Goal: Information Seeking & Learning: Learn about a topic

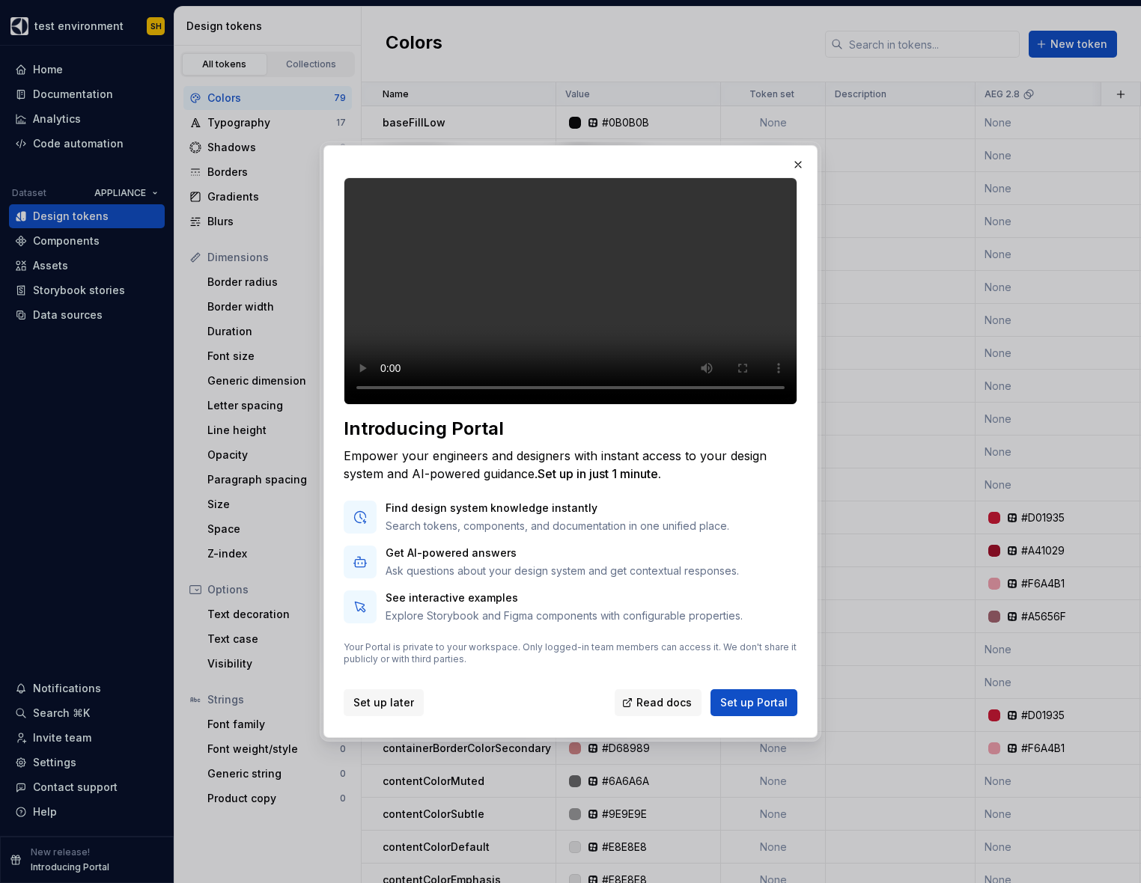
click at [384, 710] on span "Set up later" at bounding box center [383, 702] width 61 height 15
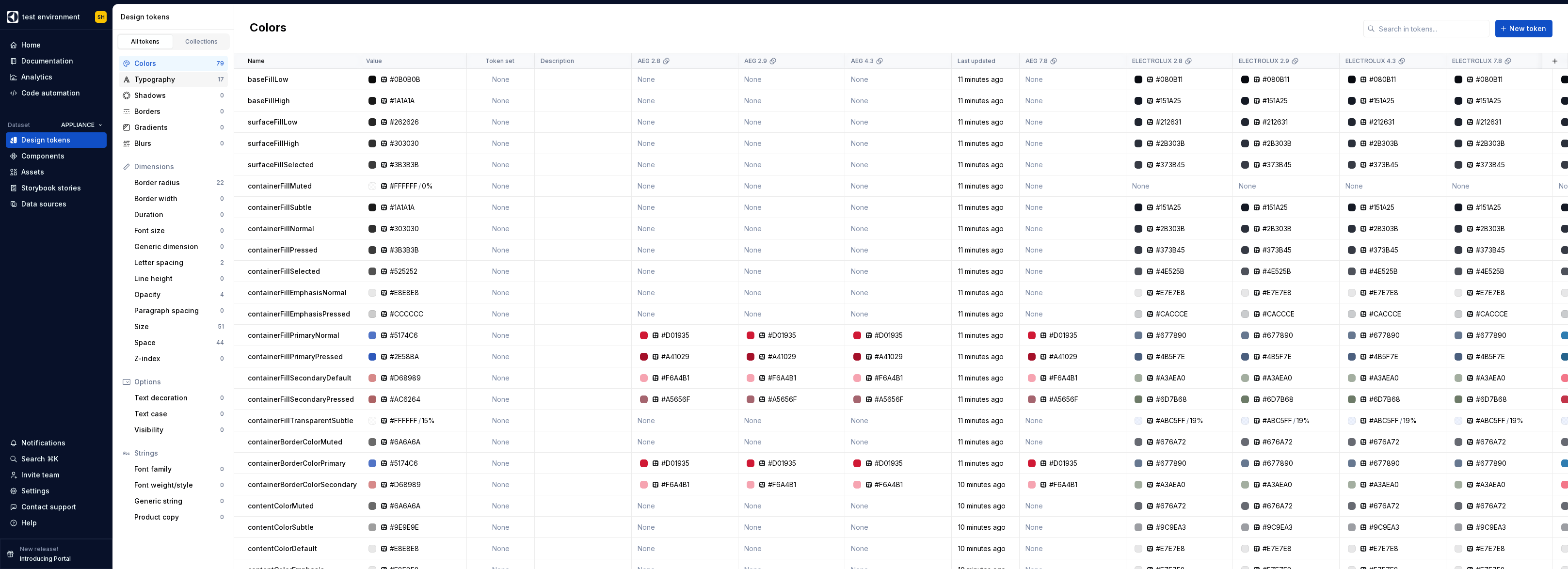
click at [165, 80] on div "Typography" at bounding box center [176, 79] width 84 height 10
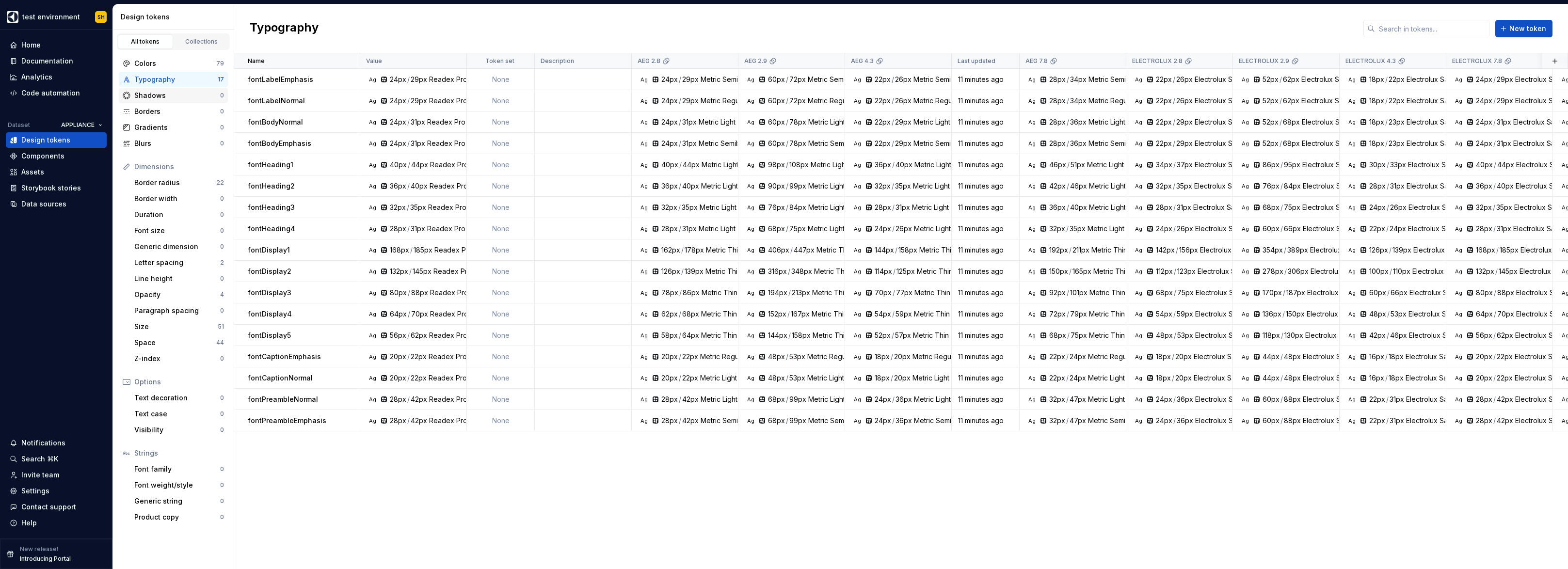
click at [153, 93] on div "Shadows" at bounding box center [177, 95] width 85 height 10
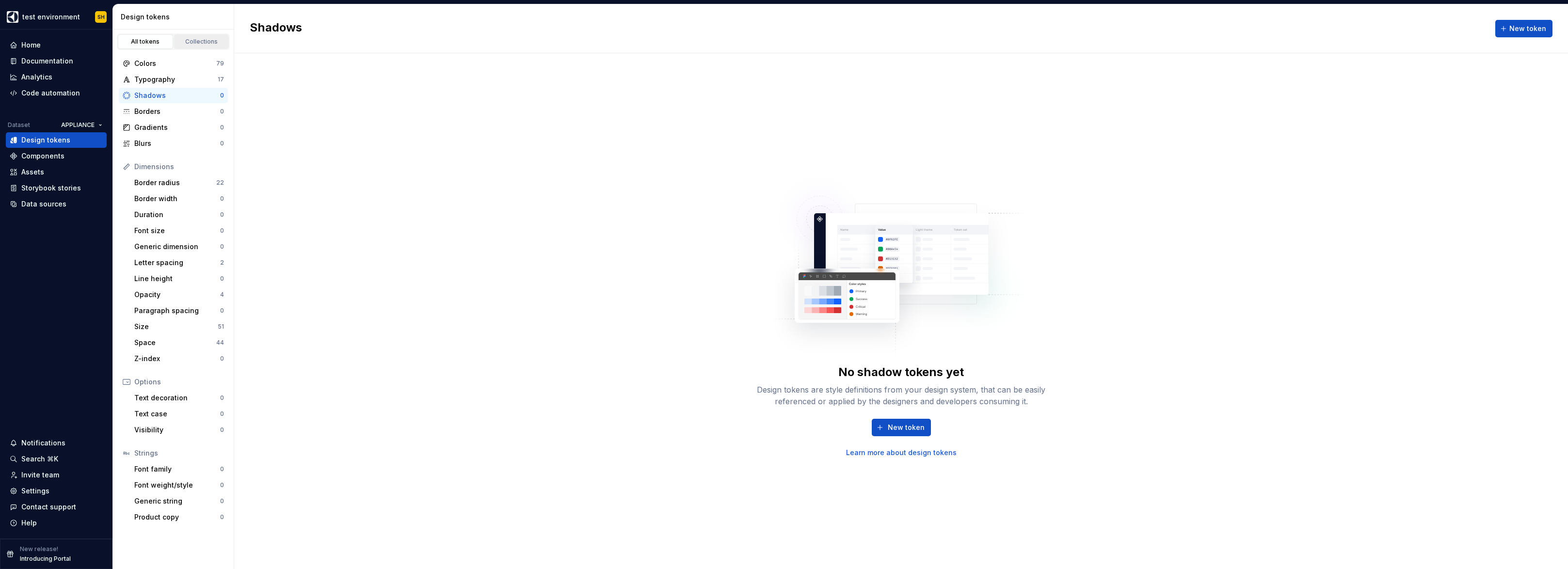
click at [196, 45] on div "Collections" at bounding box center [201, 41] width 49 height 8
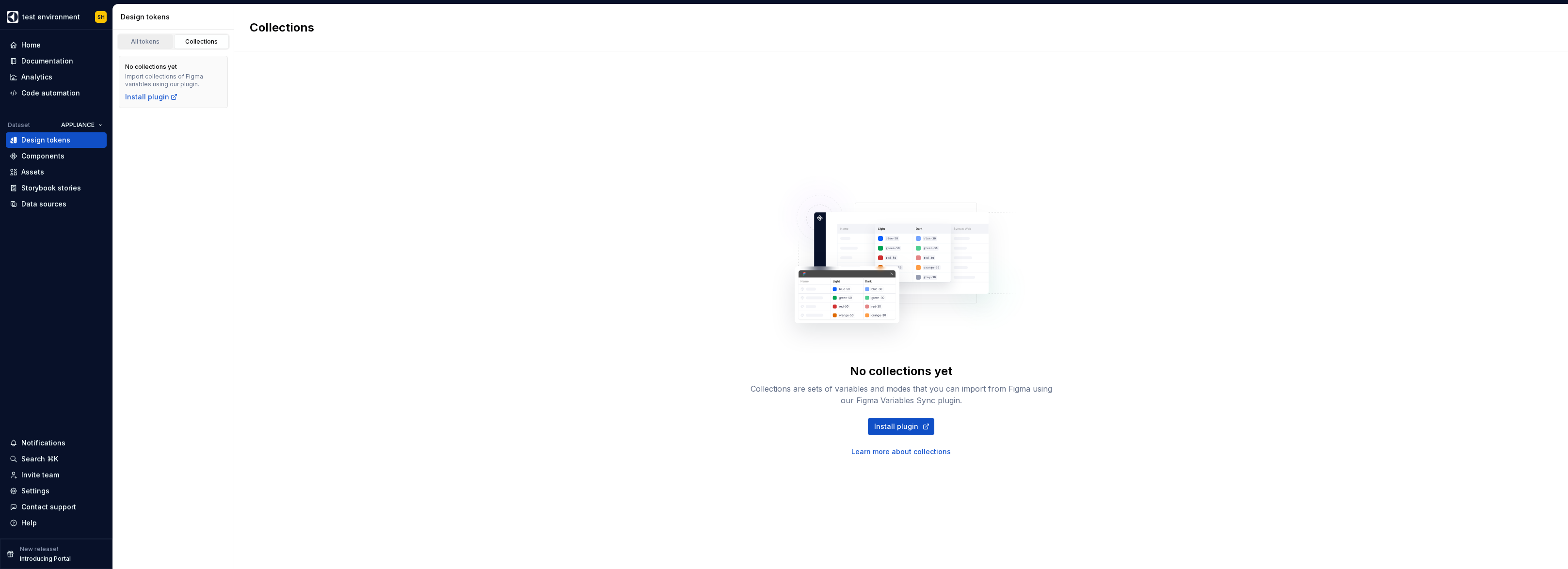
click at [146, 43] on div "All tokens" at bounding box center [145, 41] width 49 height 8
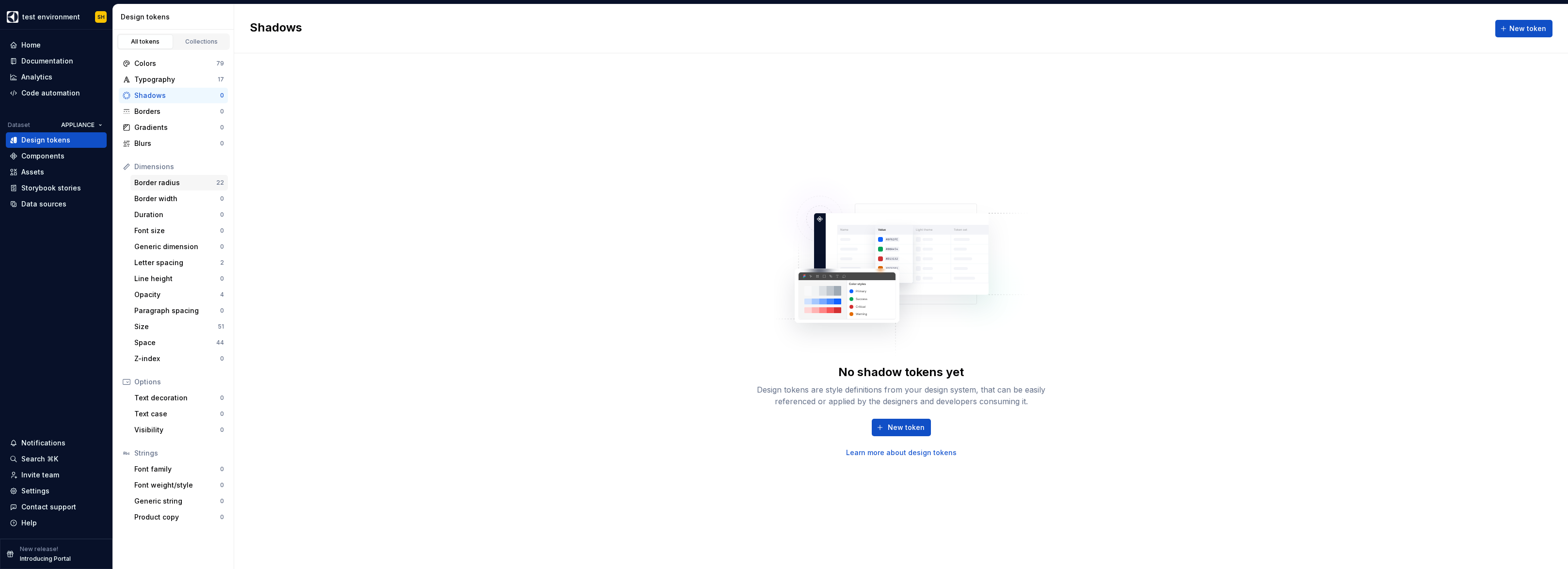
click at [165, 180] on div "Border radius" at bounding box center [175, 183] width 82 height 10
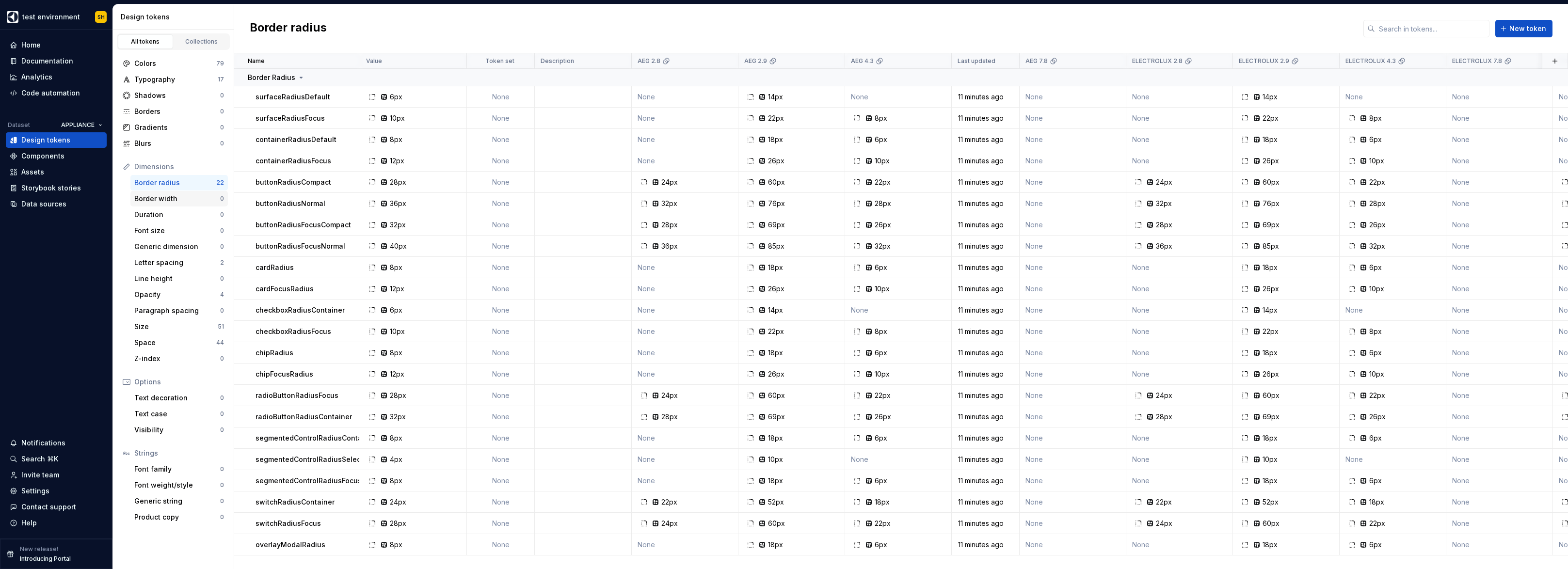
click at [149, 197] on div "Border width" at bounding box center [177, 198] width 85 height 10
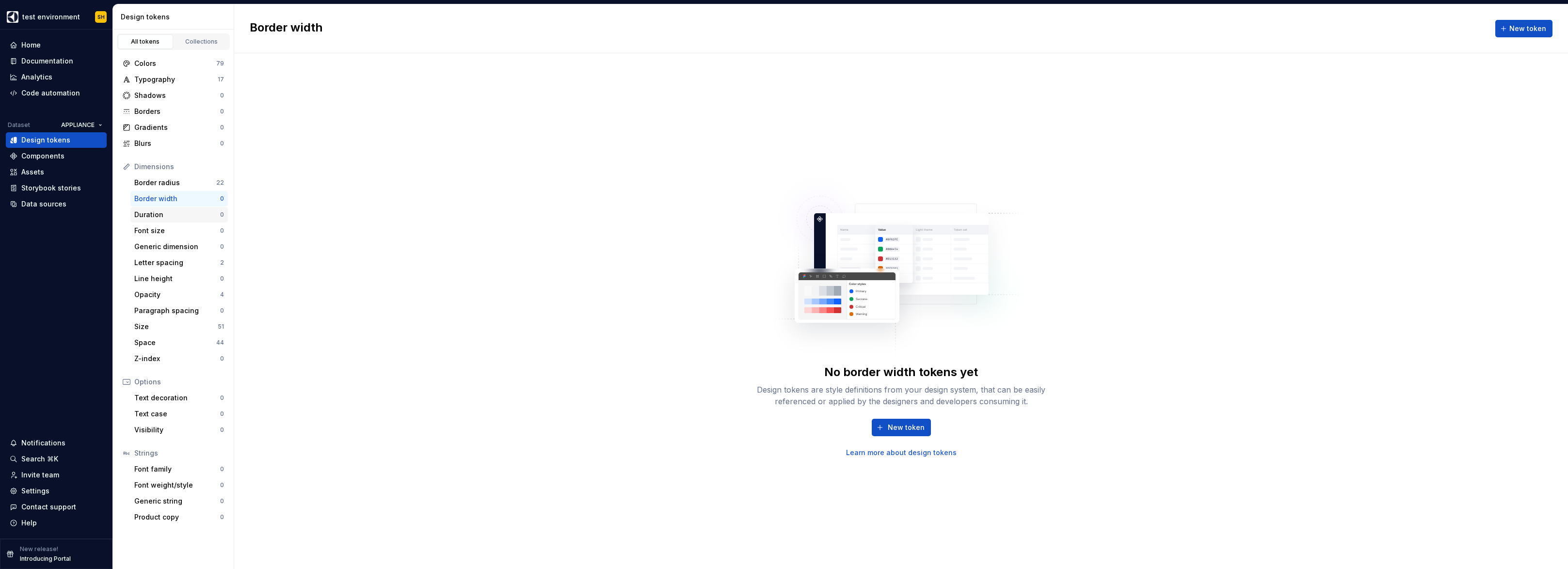
click at [157, 212] on div "Duration" at bounding box center [177, 214] width 85 height 10
click at [156, 59] on div "Colors" at bounding box center [175, 63] width 82 height 10
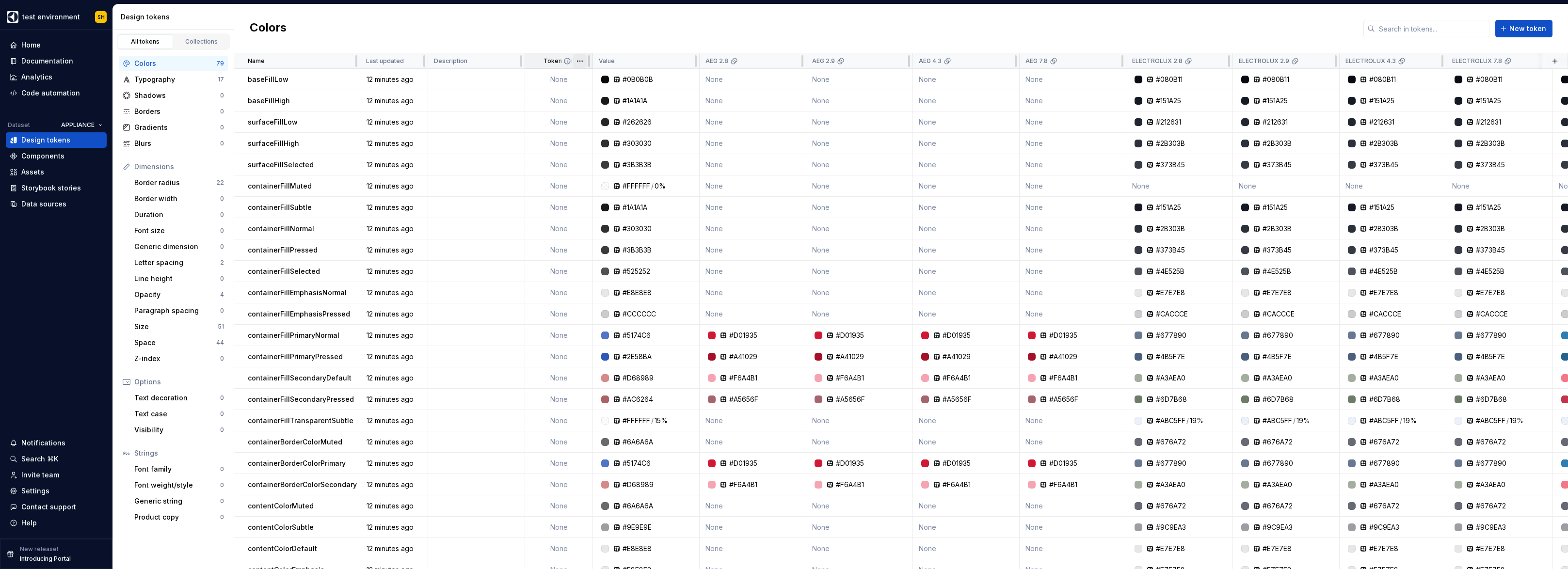
click at [580, 61] on html "test environment SH Home Documentation Analytics Code automation Dataset APPLIA…" at bounding box center [784, 284] width 1568 height 569
click at [349, 78] on button "button" at bounding box center [347, 79] width 14 height 14
click at [346, 76] on button "button" at bounding box center [347, 79] width 14 height 14
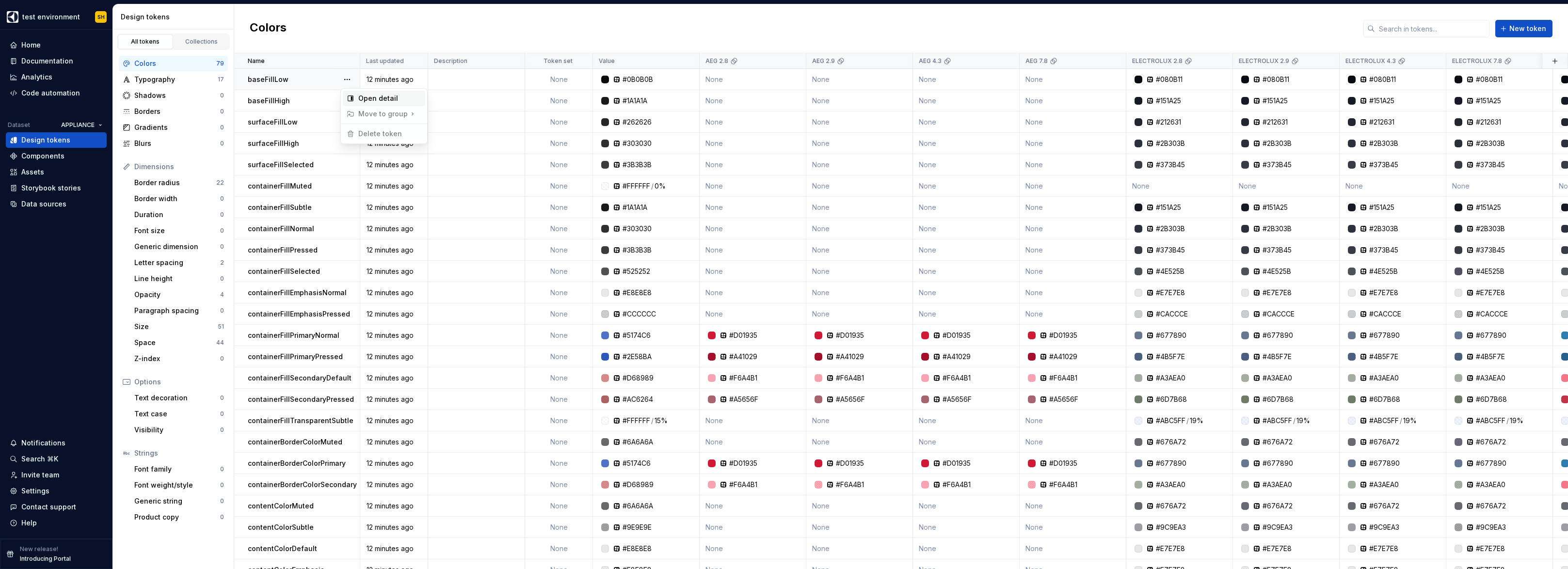
click at [387, 97] on div "Open detail" at bounding box center [389, 98] width 63 height 10
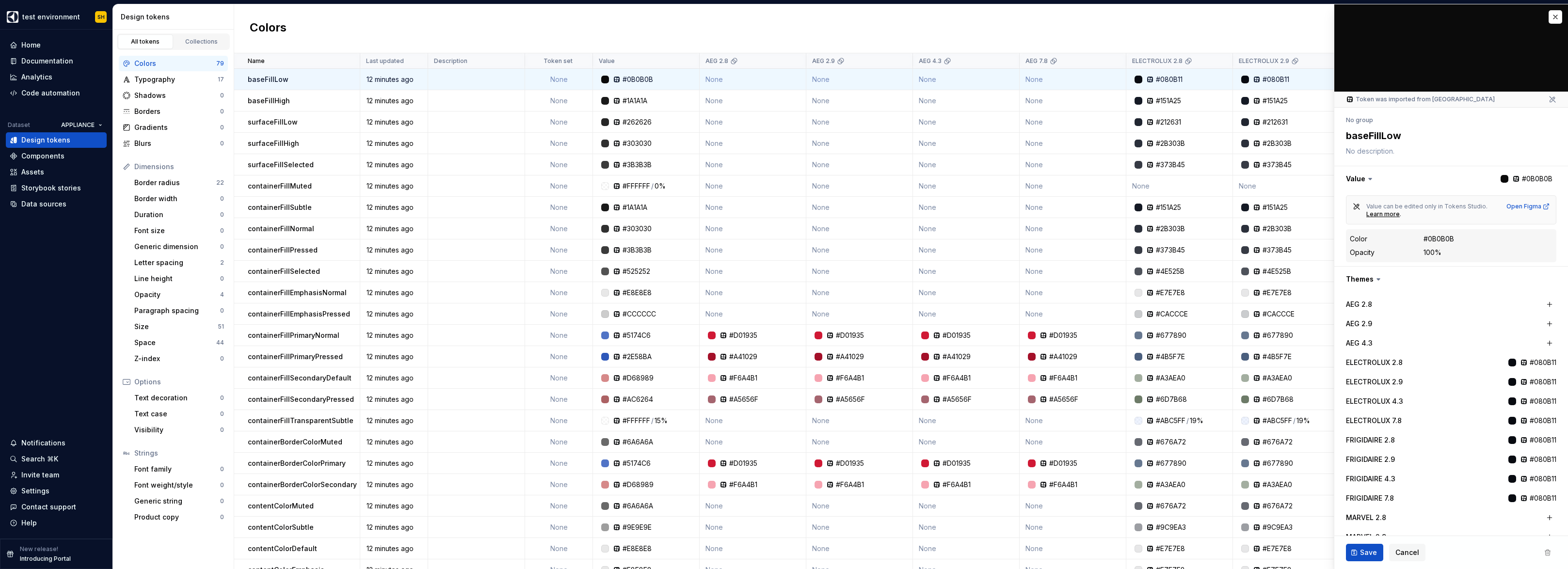
type textarea "*"
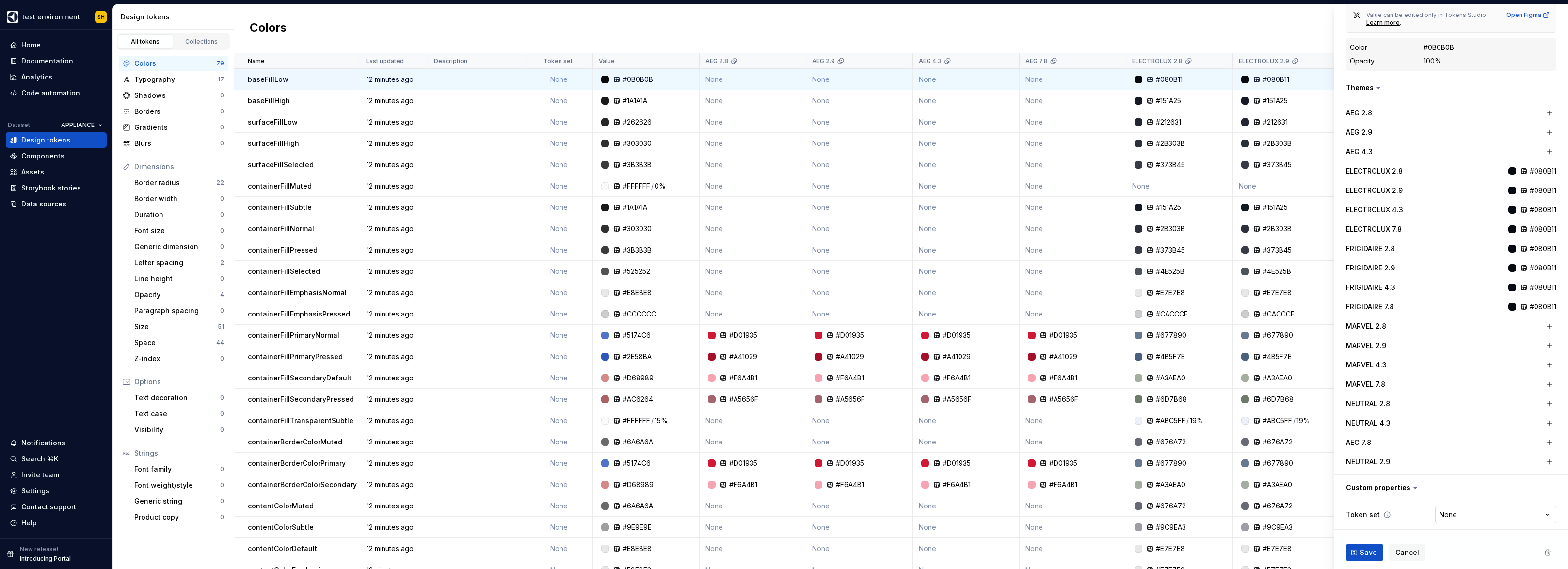
click at [738, 511] on html "test environment SH Home Documentation Analytics Code automation Dataset APPLIA…" at bounding box center [784, 284] width 1568 height 569
click at [738, 34] on html "test environment SH Home Documentation Analytics Code automation Dataset APPLIA…" at bounding box center [784, 284] width 1568 height 569
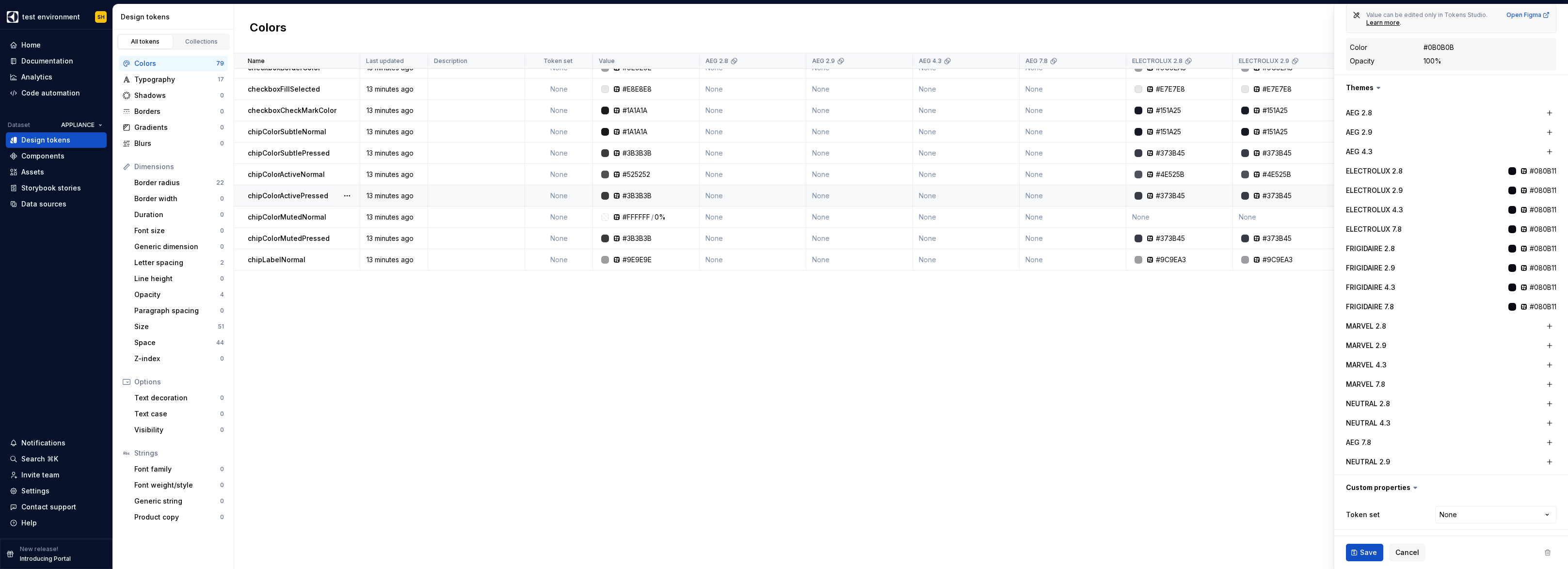
scroll to position [0, 0]
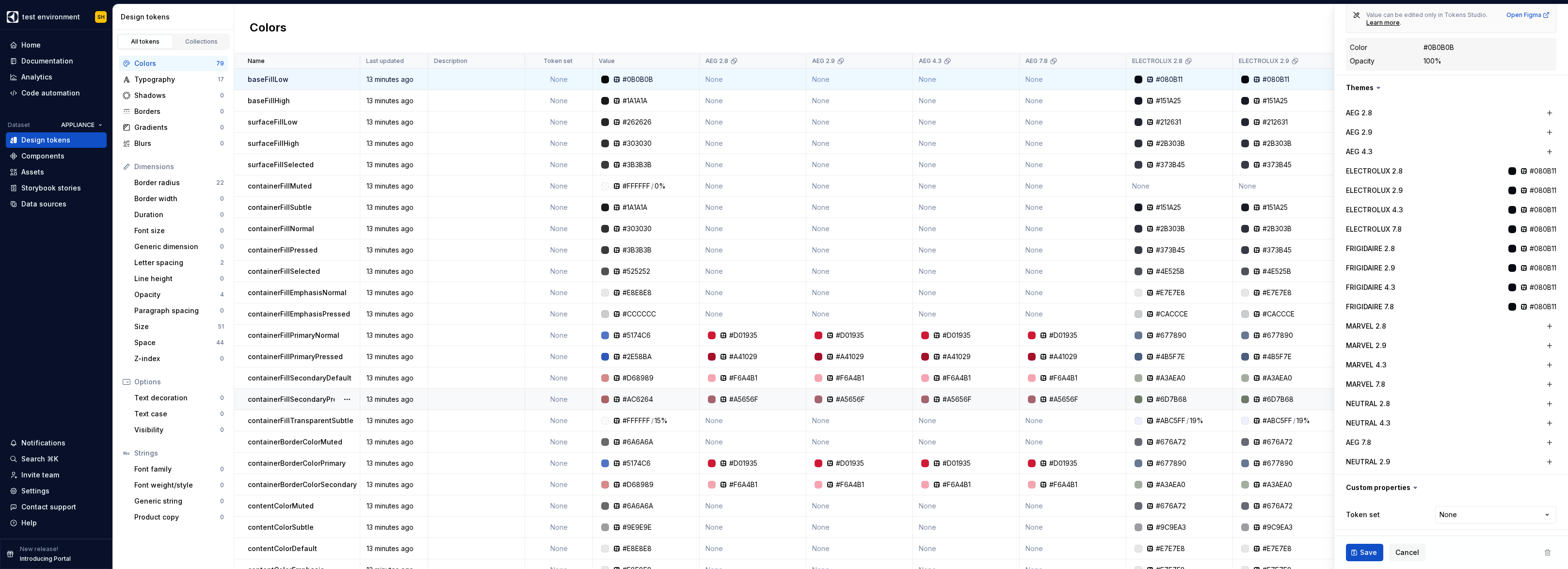
type textarea "*"
